Goal: Information Seeking & Learning: Learn about a topic

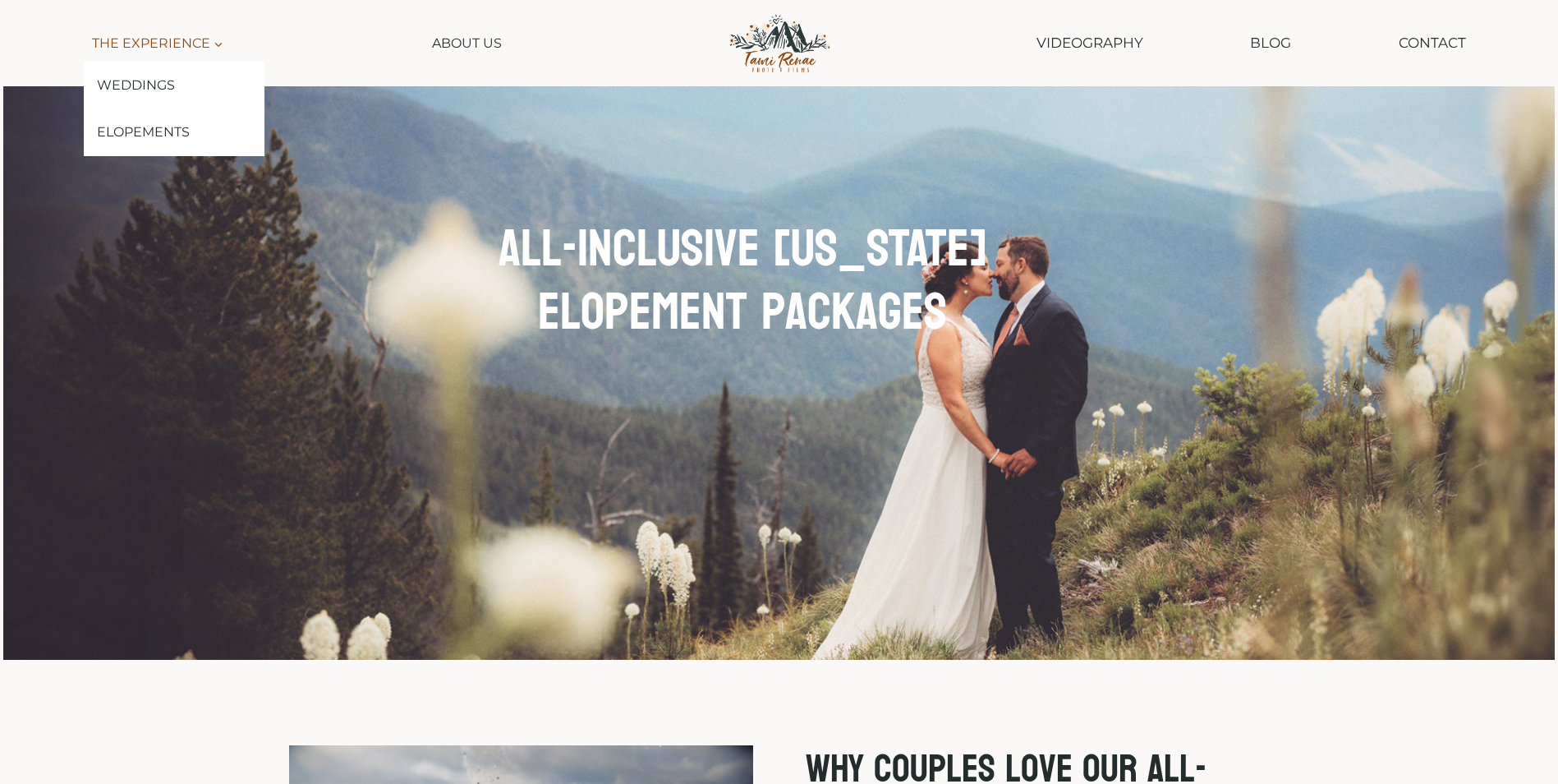
click at [165, 45] on span "The Experience Expand" at bounding box center [158, 43] width 131 height 22
click at [165, 80] on link "Weddings" at bounding box center [175, 85] width 181 height 47
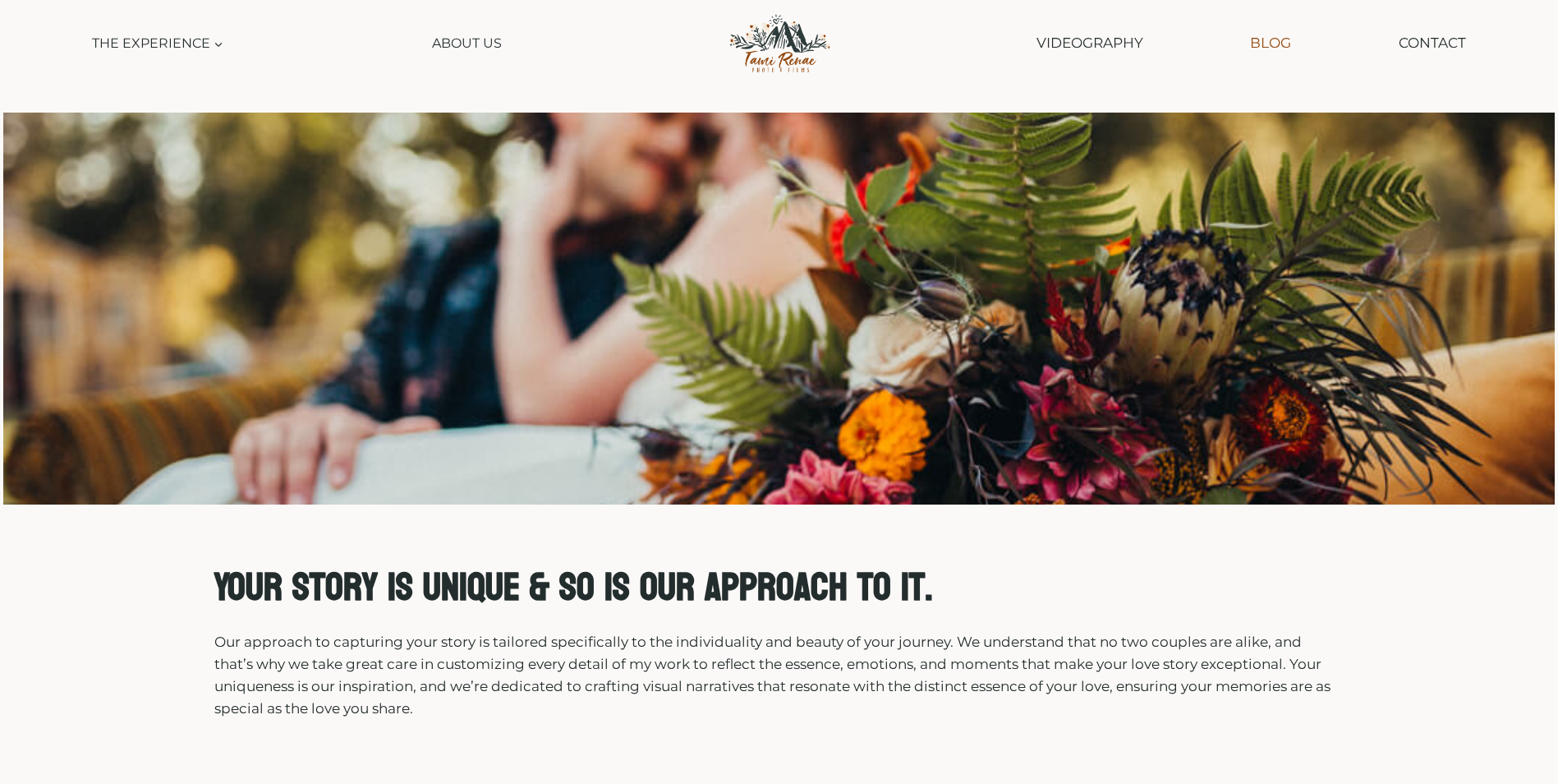
click at [1252, 46] on link "Blog" at bounding box center [1270, 43] width 58 height 42
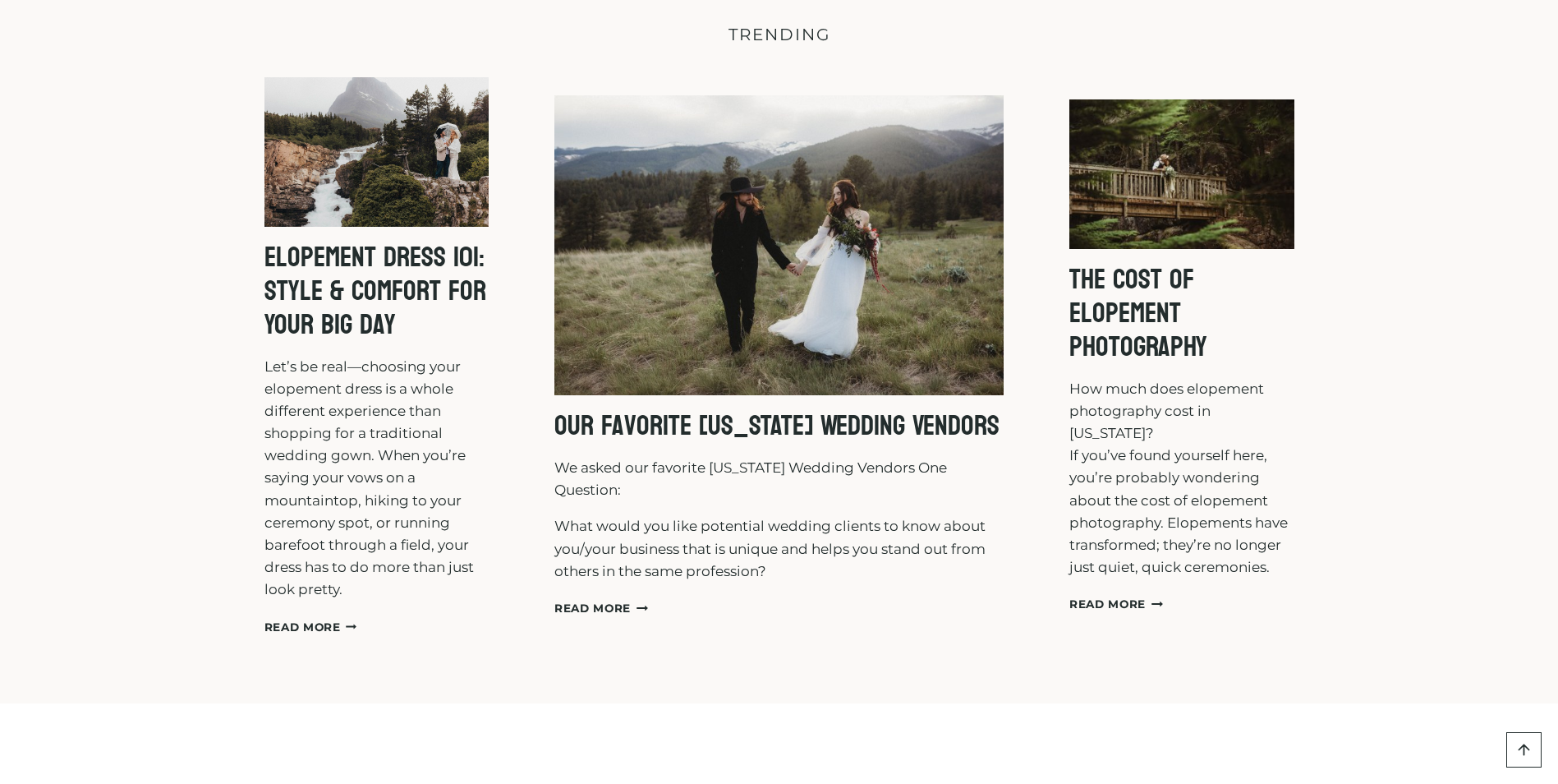
scroll to position [246, 0]
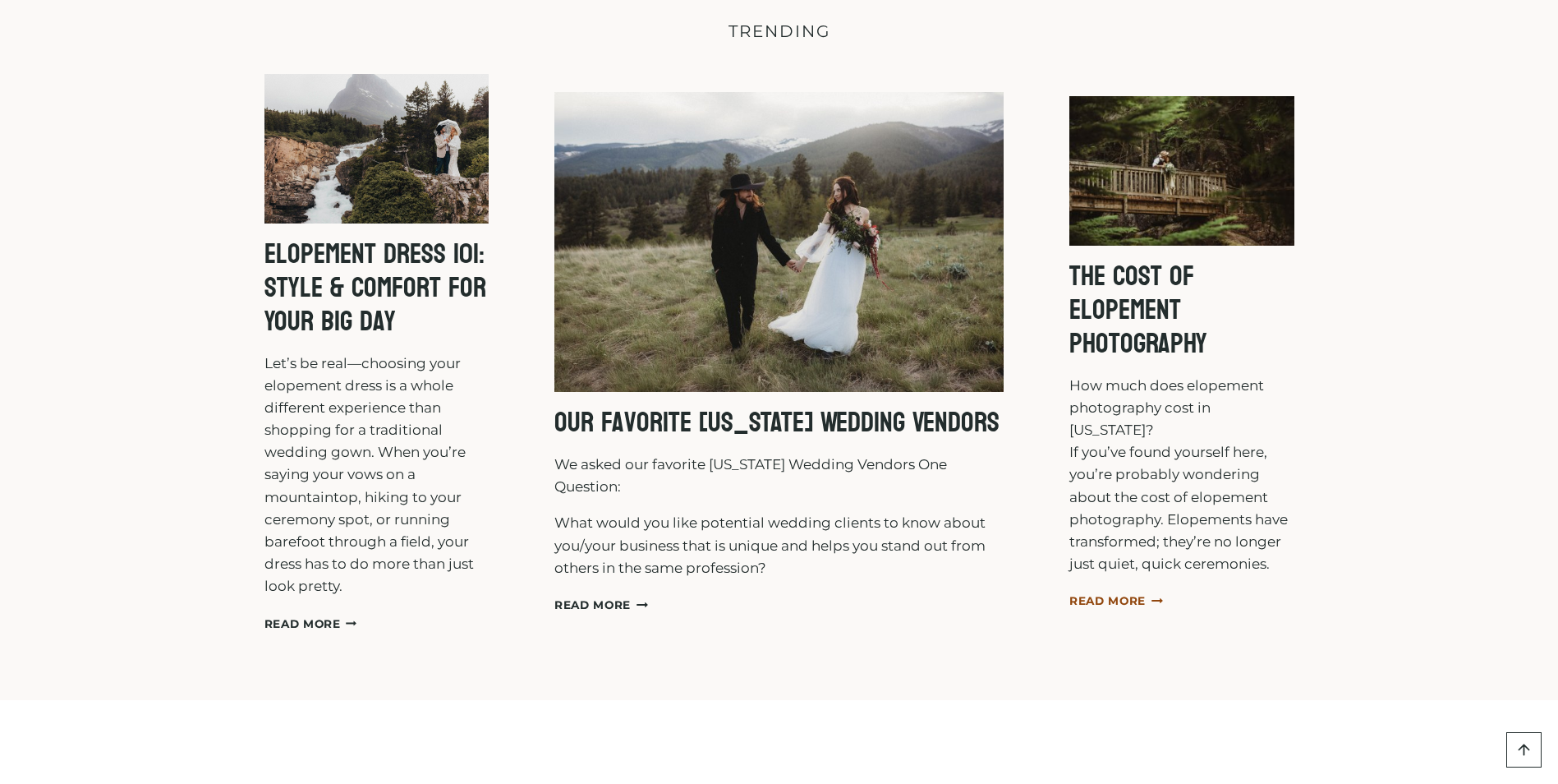
click at [1131, 593] on link "Read More The Cost of Elopement Photography Continue" at bounding box center [1115, 600] width 93 height 13
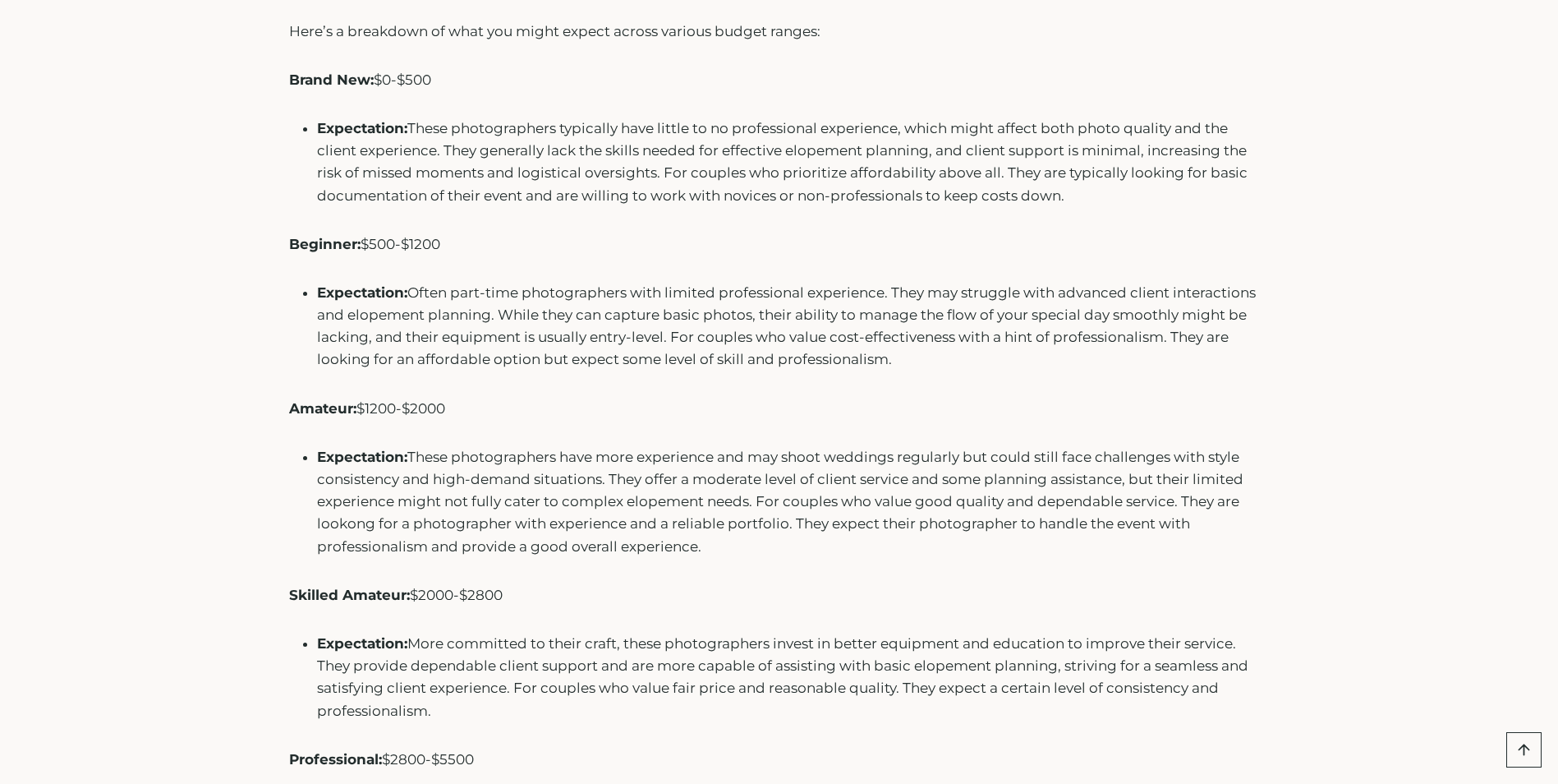
scroll to position [1971, 0]
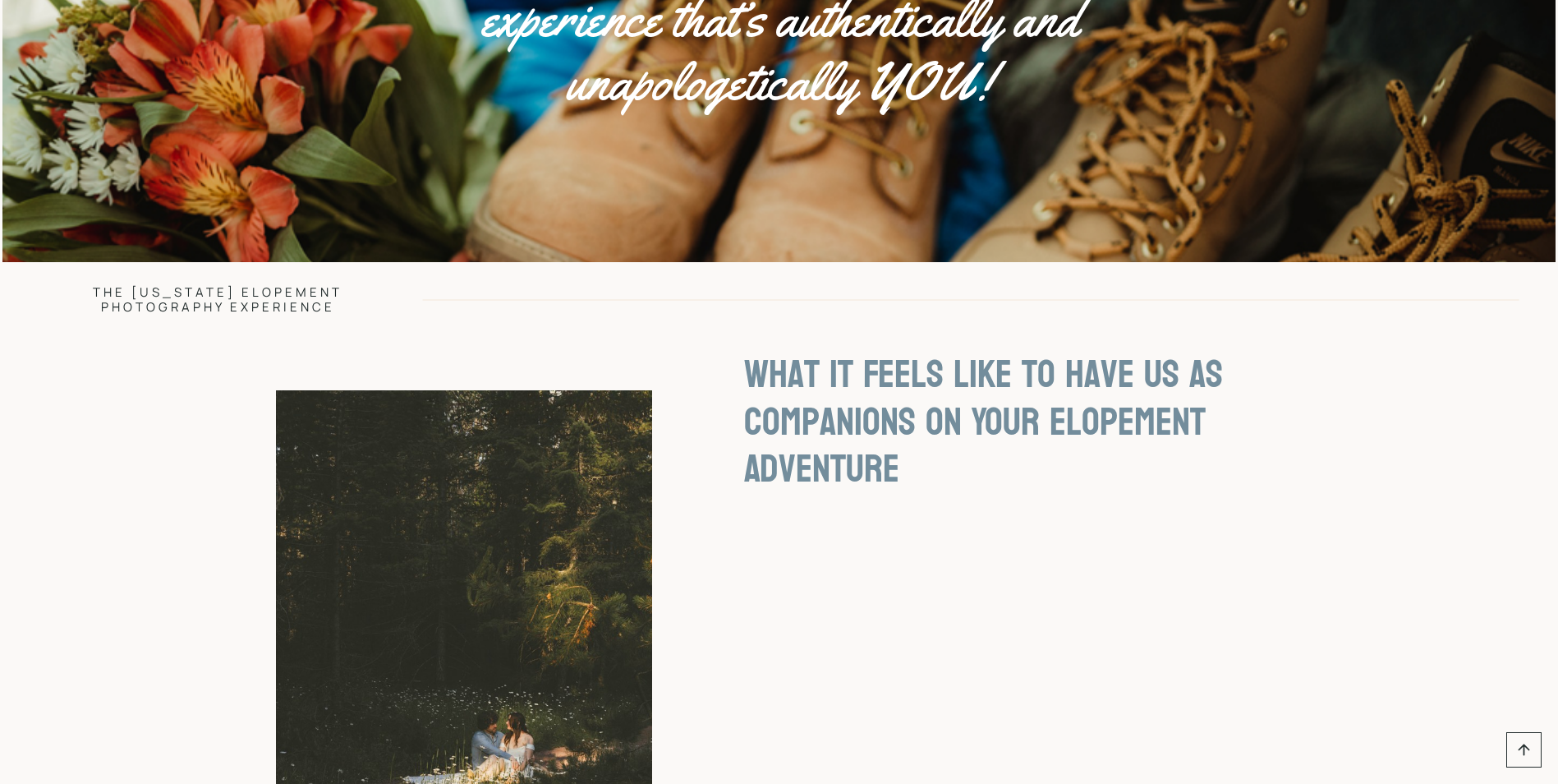
scroll to position [2875, 0]
